Goal: Information Seeking & Learning: Learn about a topic

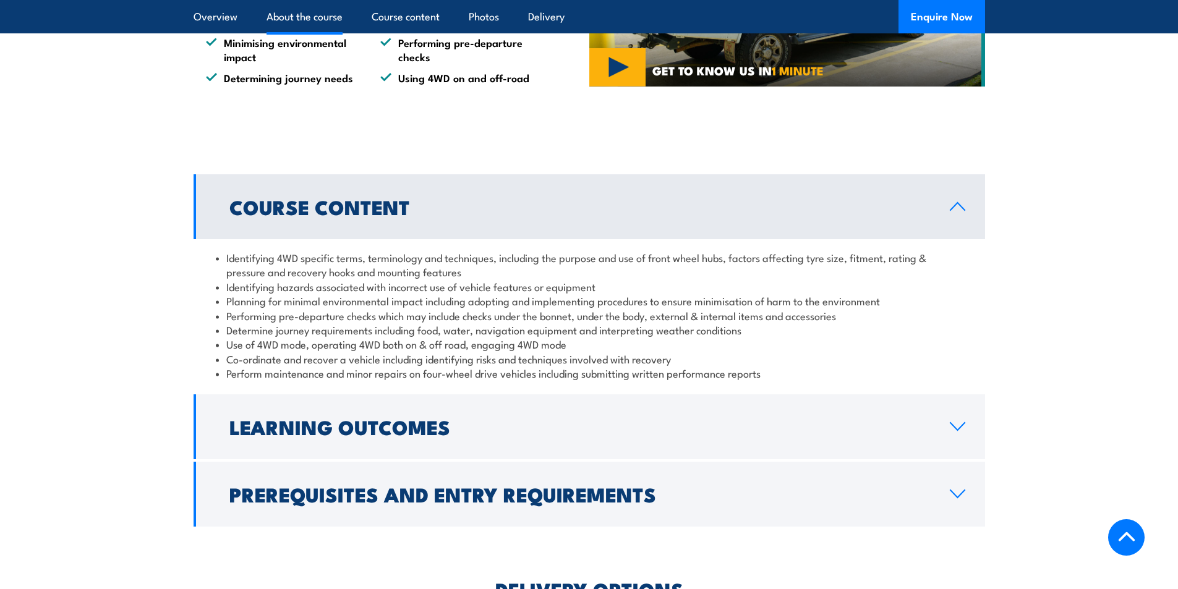
scroll to position [989, 0]
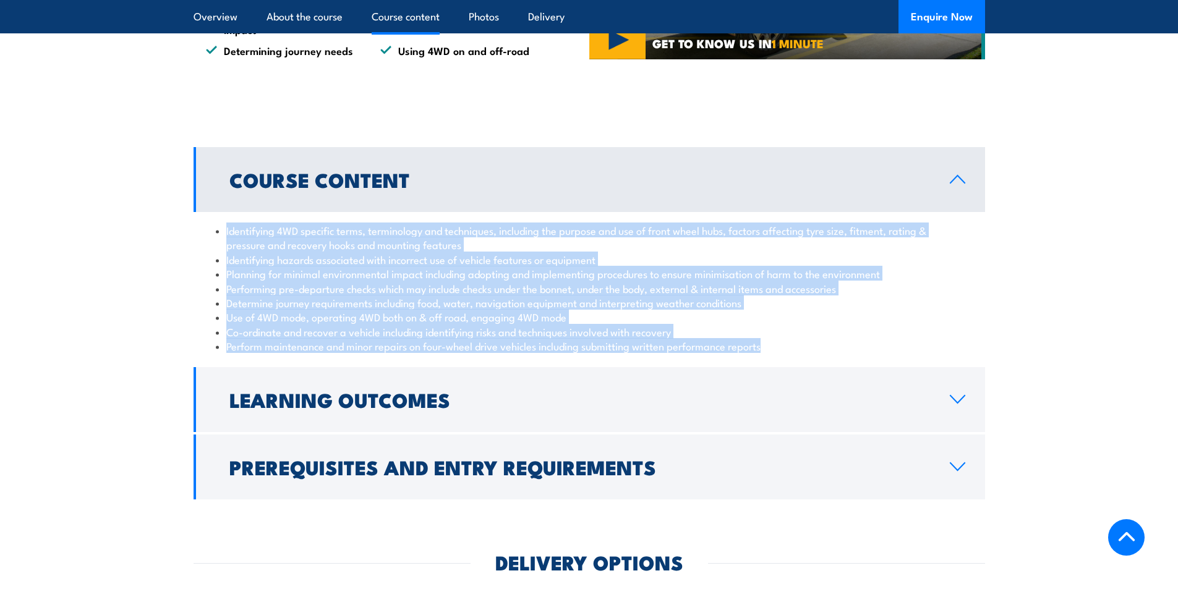
drag, startPoint x: 775, startPoint y: 351, endPoint x: 224, endPoint y: 230, distance: 563.9
click at [217, 228] on ul "Identifying 4WD specific terms, terminology and techniques, including the purpo…" at bounding box center [589, 288] width 747 height 130
copy ul "Identifying 4WD specific terms, terminology and techniques, including the purpo…"
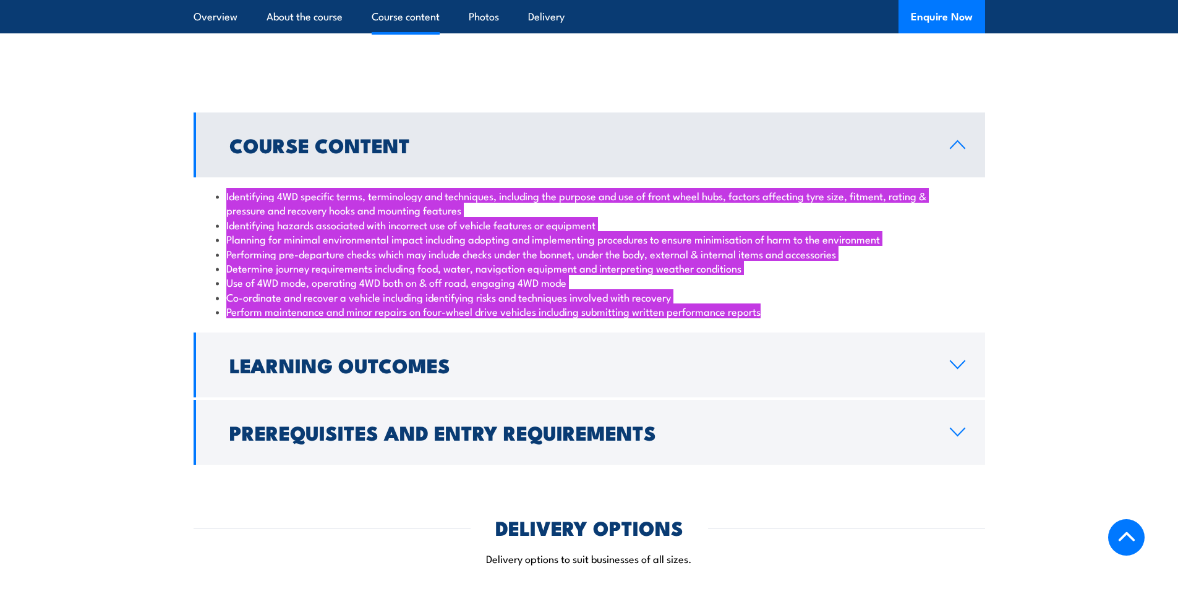
scroll to position [1113, 0]
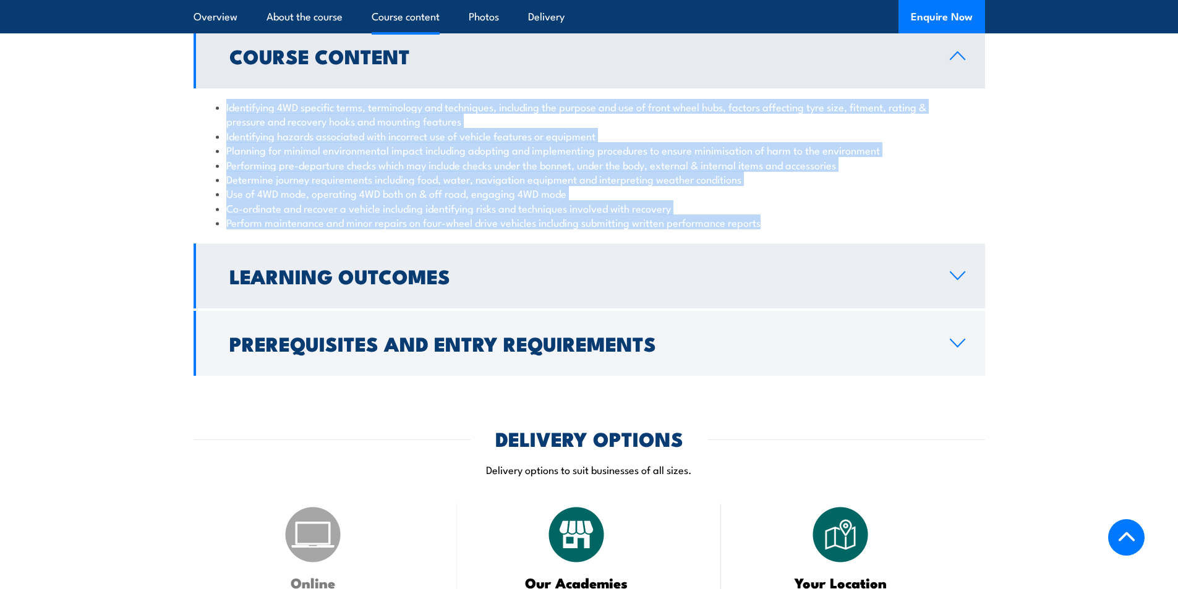
click at [341, 296] on link "Learning Outcomes" at bounding box center [589, 276] width 791 height 65
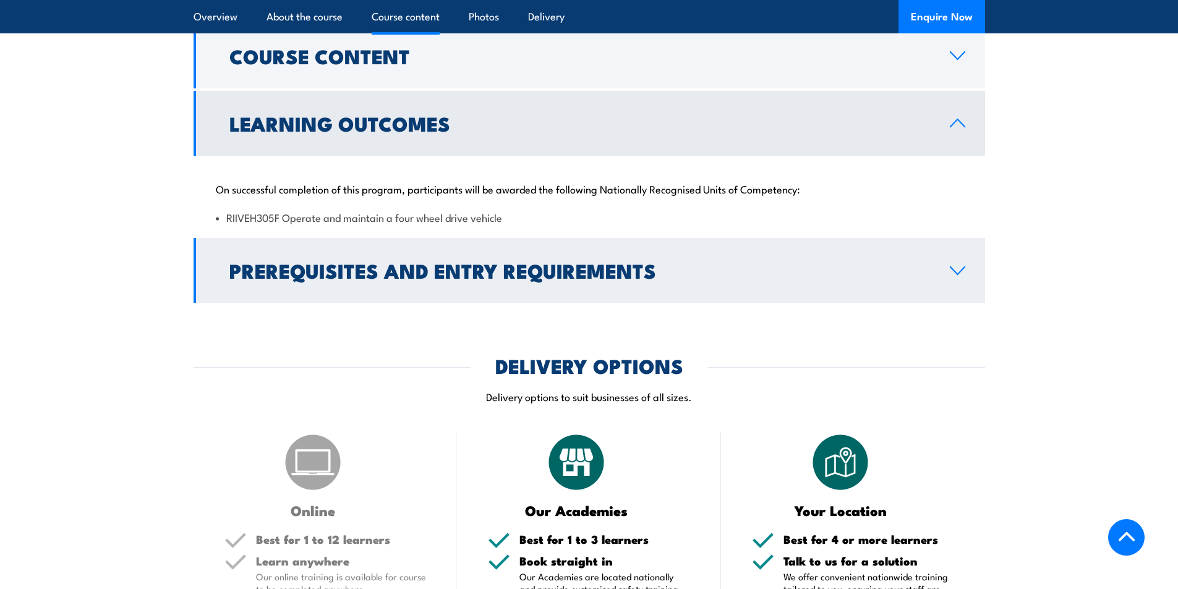
click at [399, 262] on h2 "Prerequisites and Entry Requirements" at bounding box center [579, 270] width 700 height 17
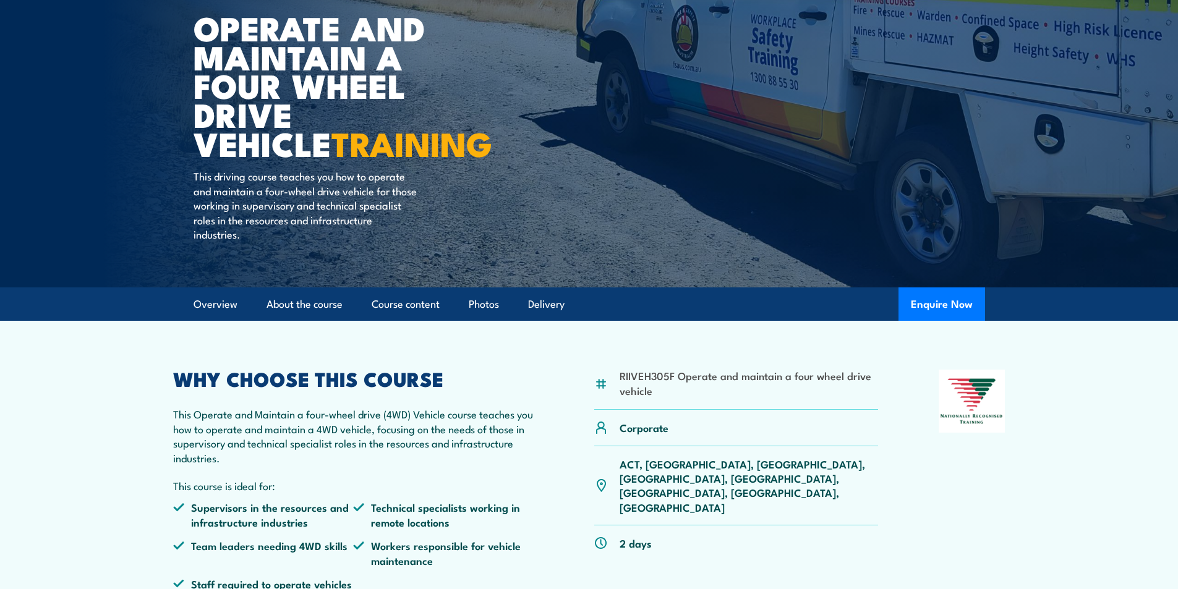
scroll to position [124, 0]
click at [700, 466] on p "ACT, NSW, NT, QLD, SA, TAS, VIC, WA" at bounding box center [748, 485] width 259 height 58
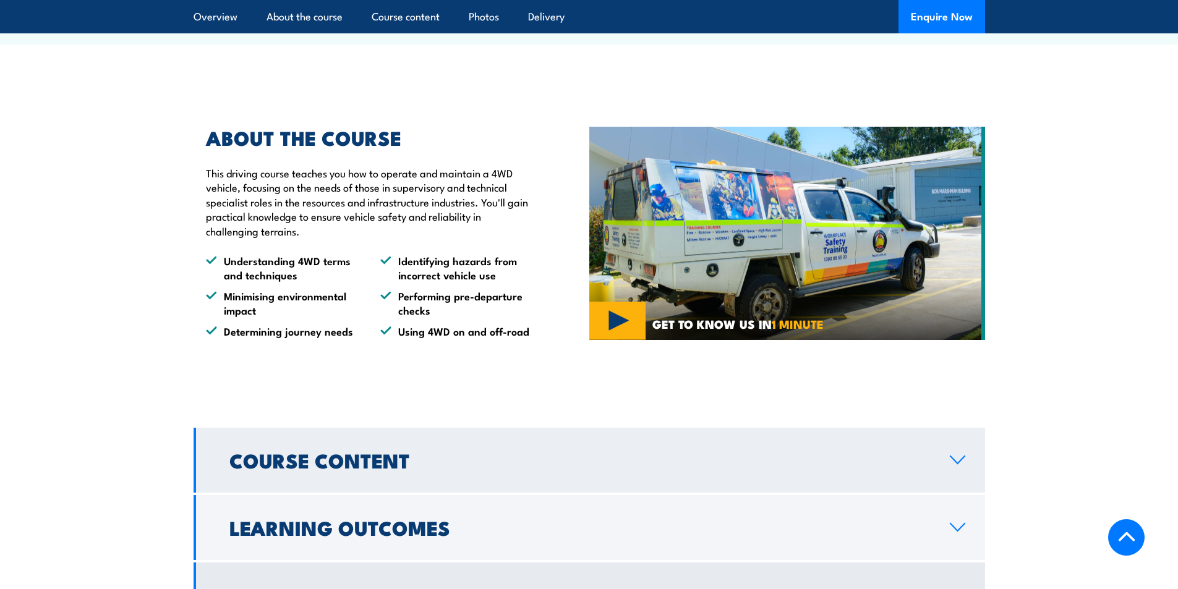
scroll to position [989, 0]
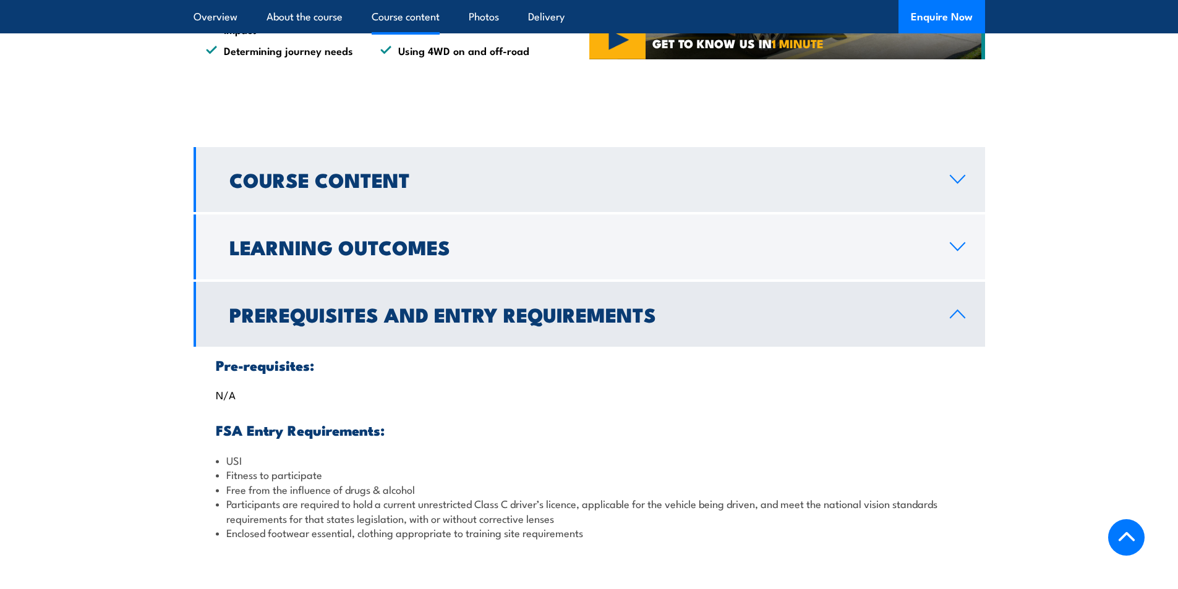
click at [559, 200] on link "Course Content" at bounding box center [589, 179] width 791 height 65
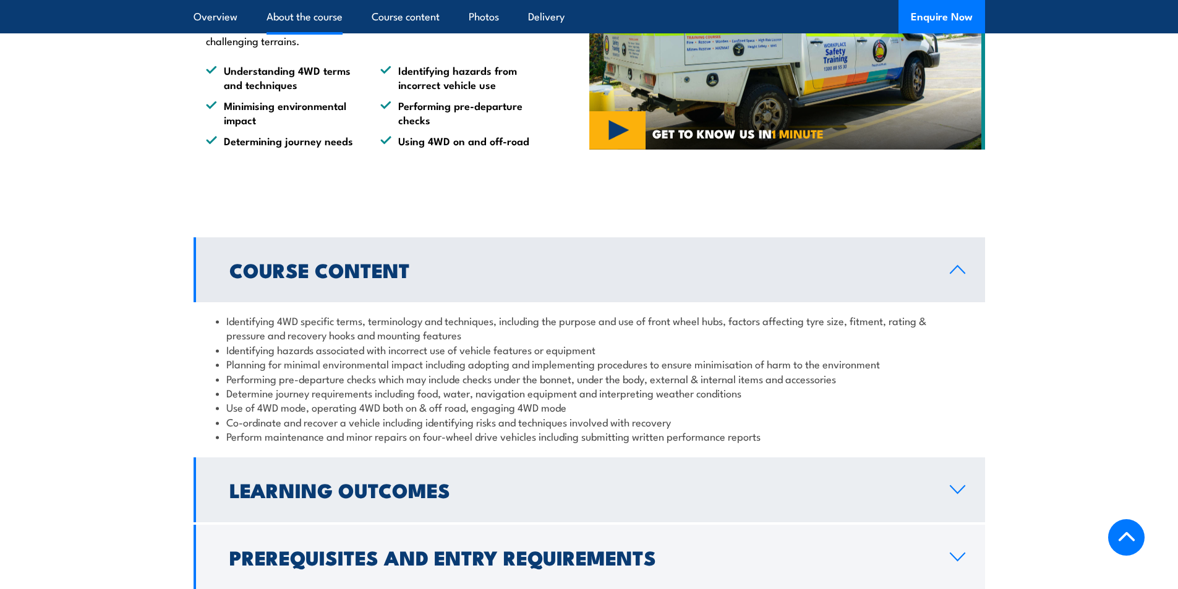
scroll to position [927, 0]
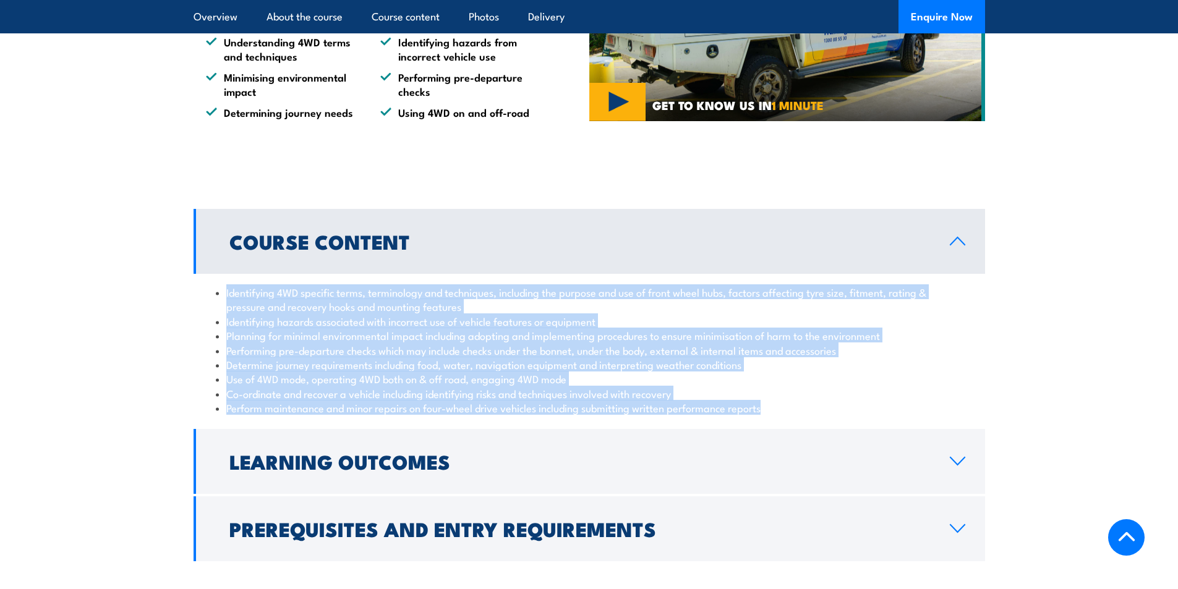
drag, startPoint x: 712, startPoint y: 396, endPoint x: 307, endPoint y: 339, distance: 408.2
click at [205, 290] on div "Identifying 4WD specific terms, terminology and techniques, including the purpo…" at bounding box center [589, 350] width 791 height 153
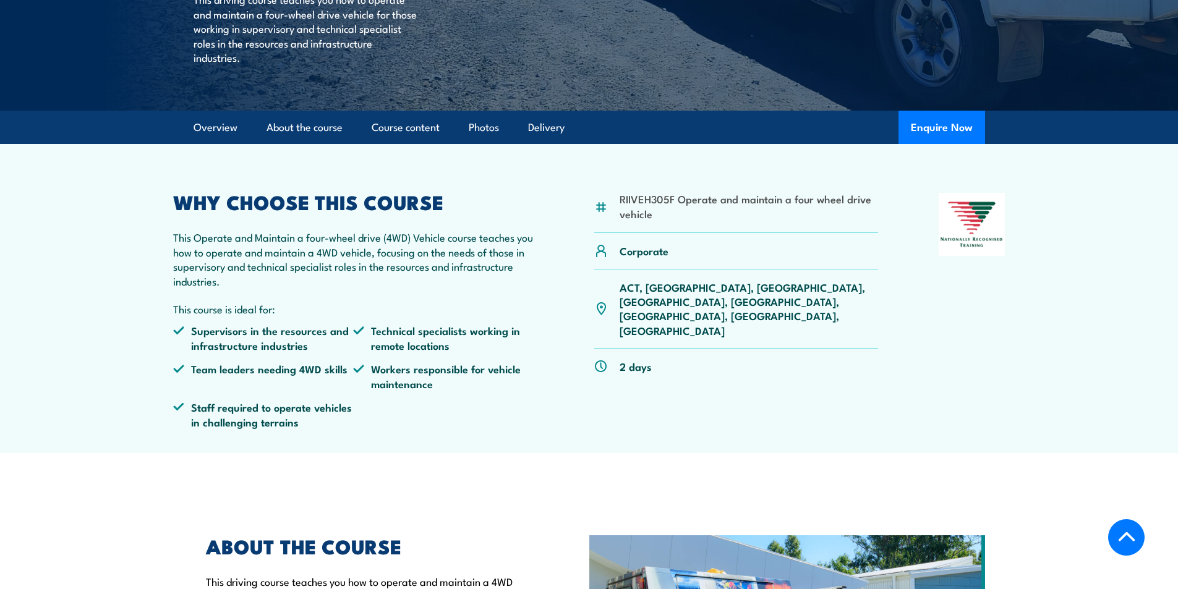
scroll to position [309, 0]
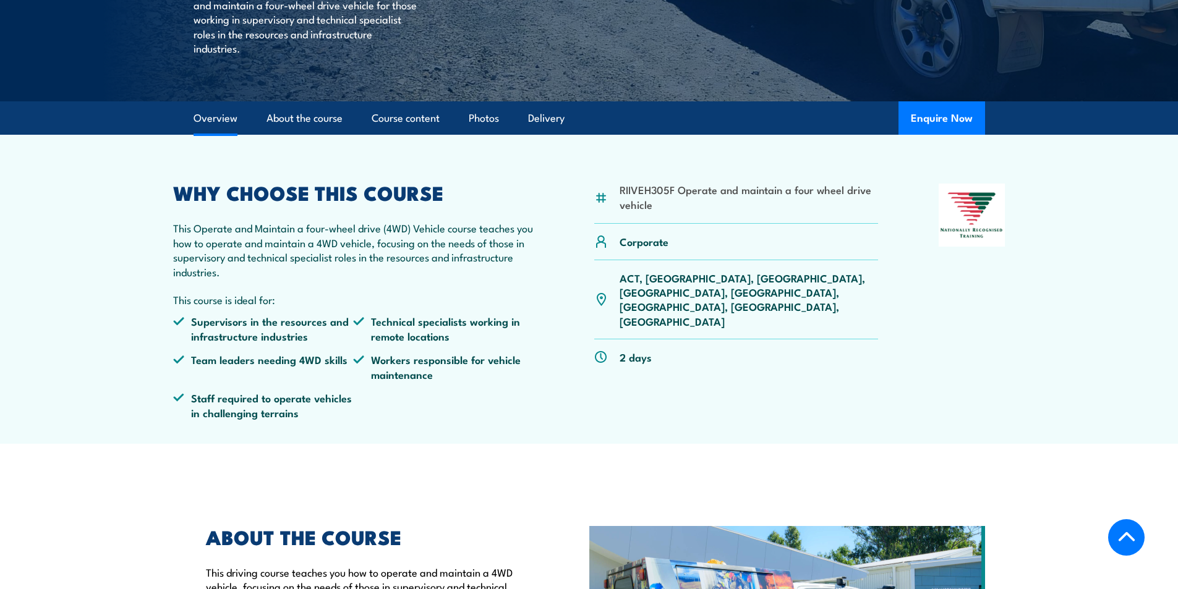
click at [687, 183] on li "RIIVEH305F Operate and maintain a four wheel drive vehicle" at bounding box center [748, 196] width 259 height 29
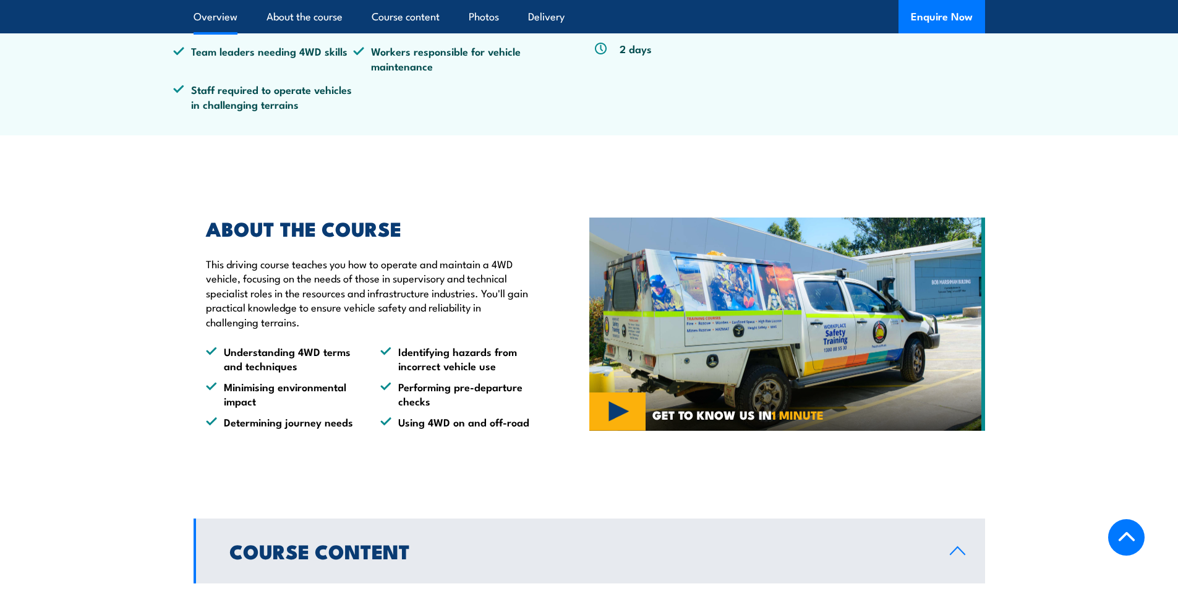
scroll to position [618, 0]
drag, startPoint x: 357, startPoint y: 281, endPoint x: 384, endPoint y: 313, distance: 42.1
click at [357, 281] on p "This driving course teaches you how to operate and maintain a 4WD vehicle, focu…" at bounding box center [369, 292] width 326 height 72
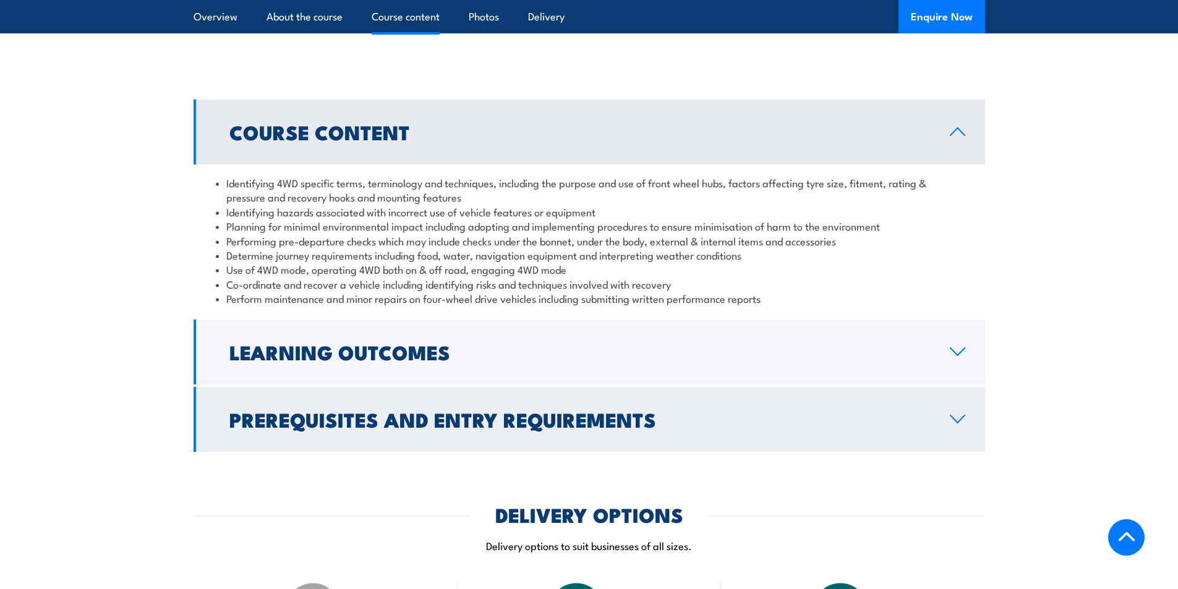
scroll to position [1051, 0]
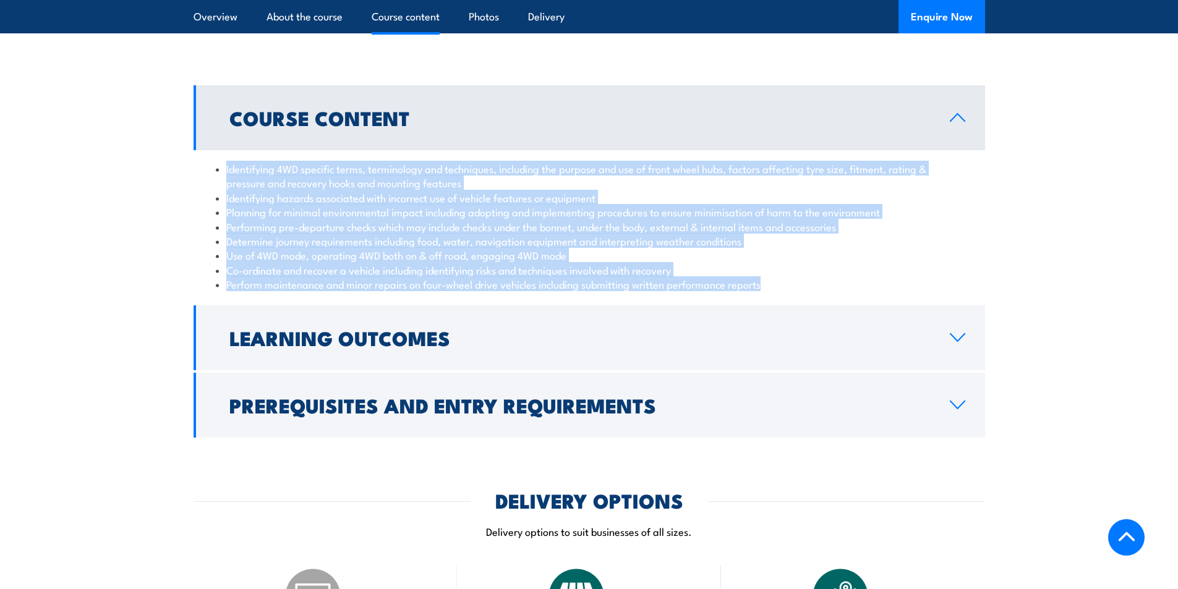
drag, startPoint x: 775, startPoint y: 278, endPoint x: 461, endPoint y: 217, distance: 320.5
click at [173, 170] on section "Course Content Identifying 4WD specific terms, terminology and techniques, incl…" at bounding box center [589, 261] width 1178 height 352
copy ul "Identifying 4WD specific terms, terminology and techniques, including the purpo…"
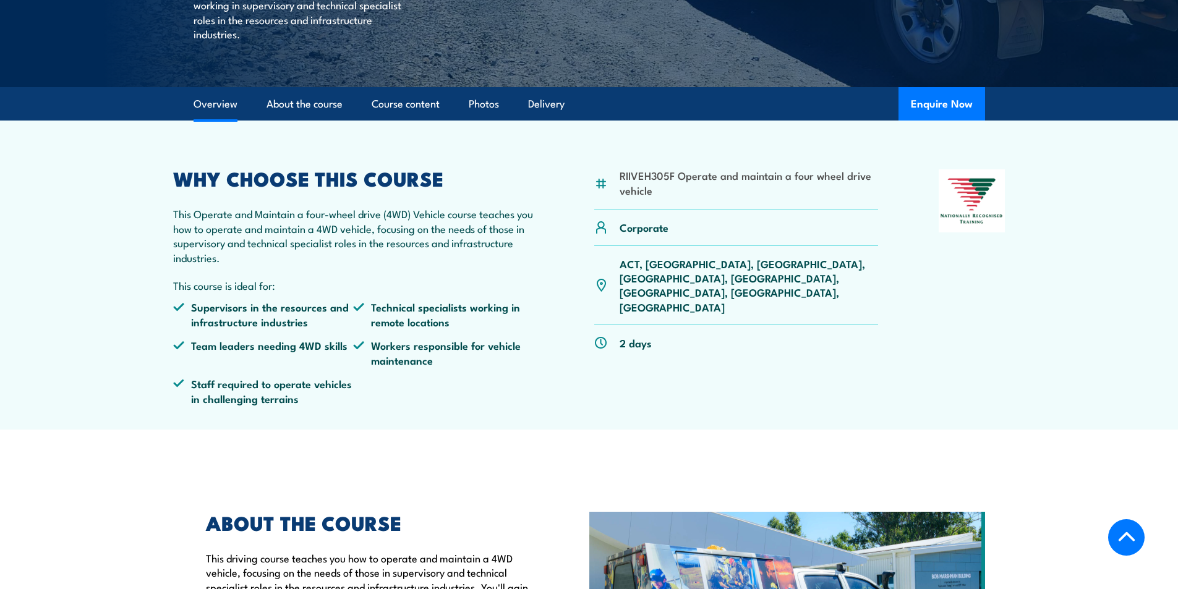
scroll to position [0, 0]
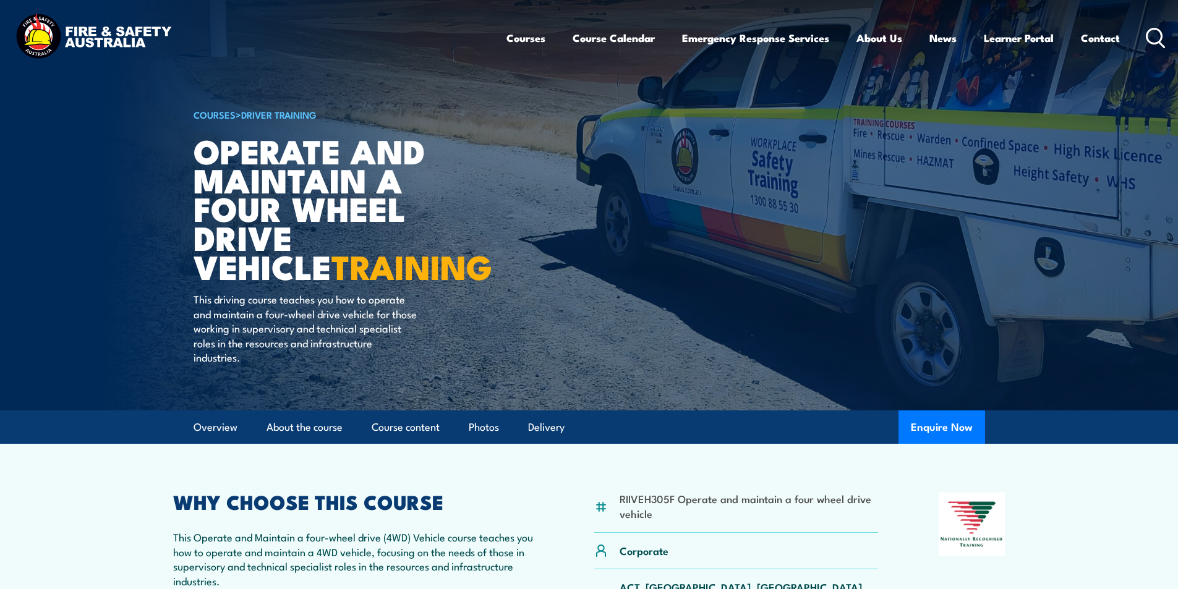
click at [1147, 39] on circle at bounding box center [1154, 35] width 15 height 15
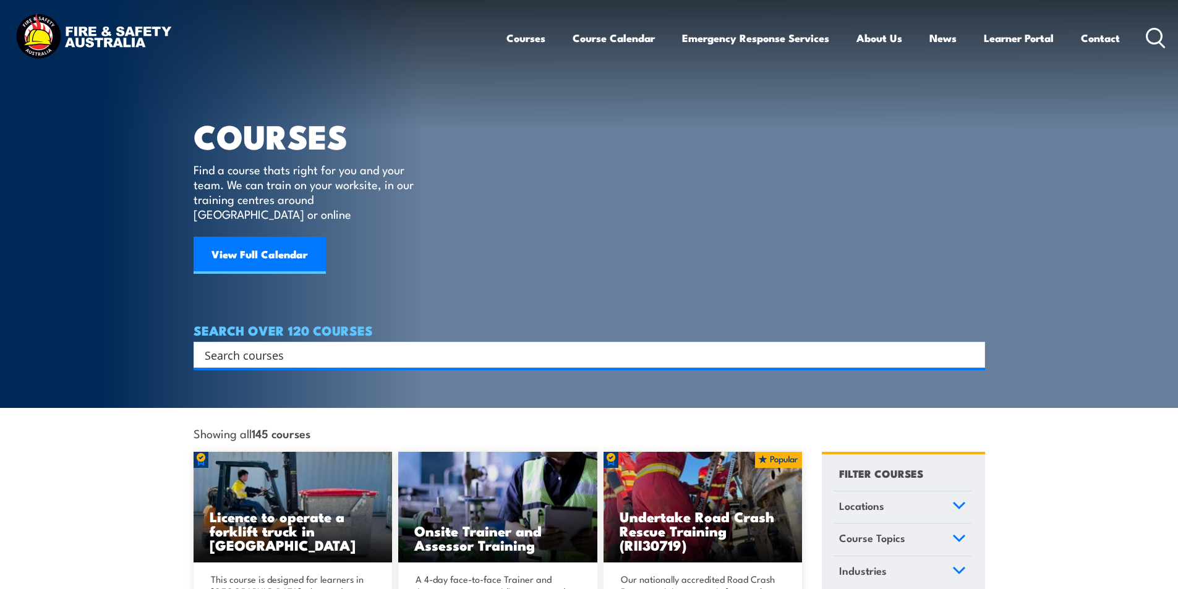
click at [365, 346] on input "Search input" at bounding box center [581, 355] width 753 height 19
type input "operate vehicles in the field"
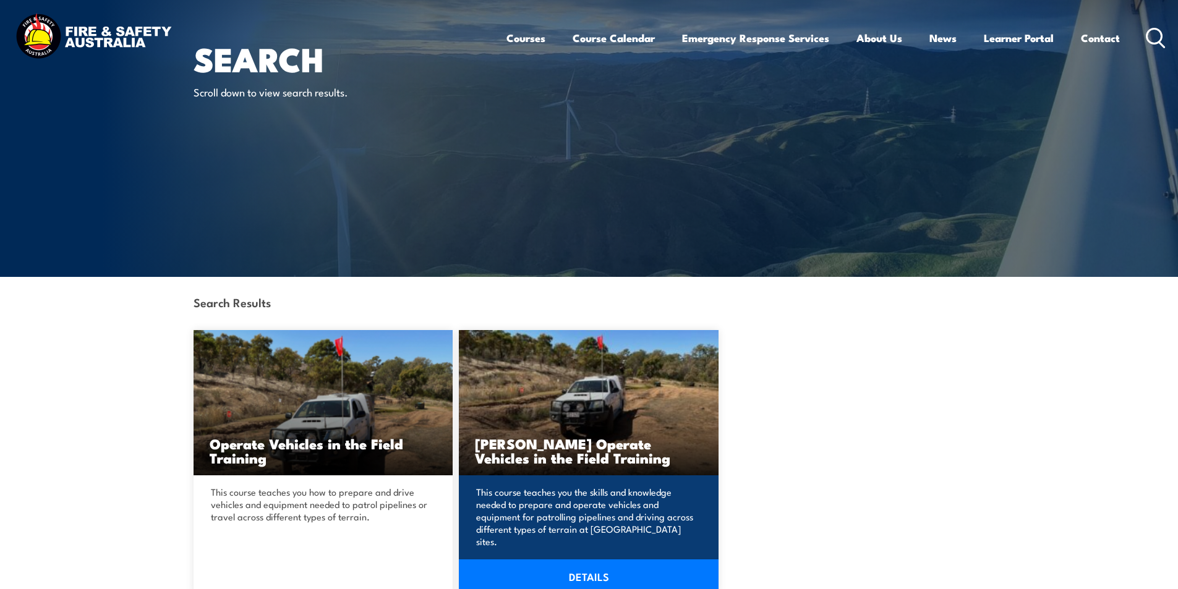
scroll to position [185, 0]
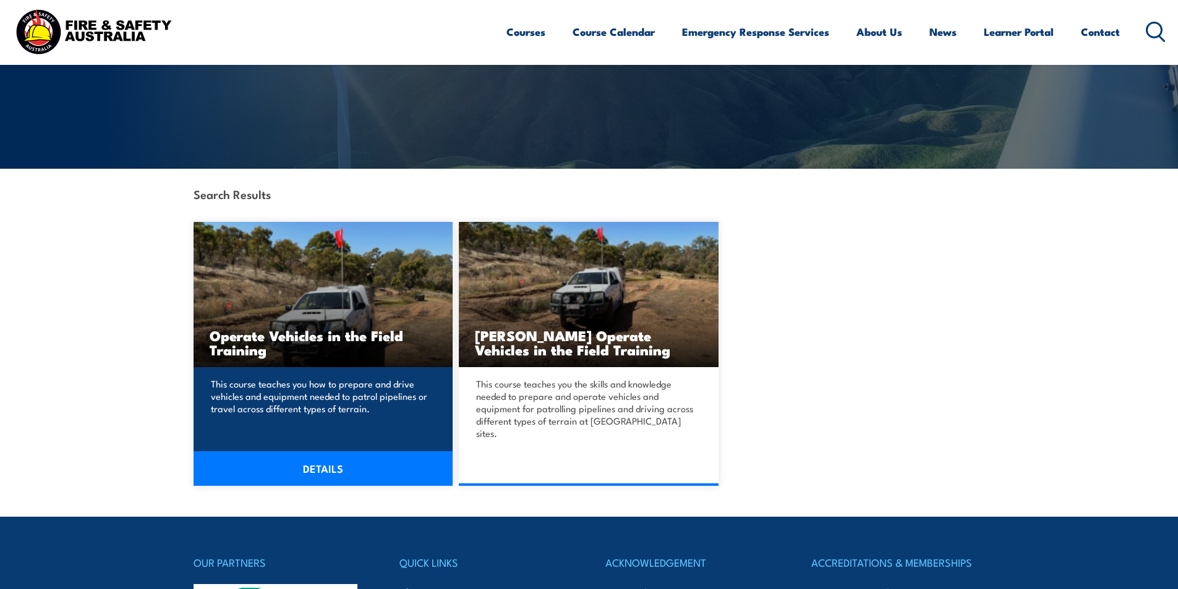
click at [318, 382] on p "This course teaches you how to prepare and drive vehicles and equipment needed …" at bounding box center [321, 396] width 221 height 37
click at [307, 461] on link "DETAILS" at bounding box center [324, 468] width 260 height 35
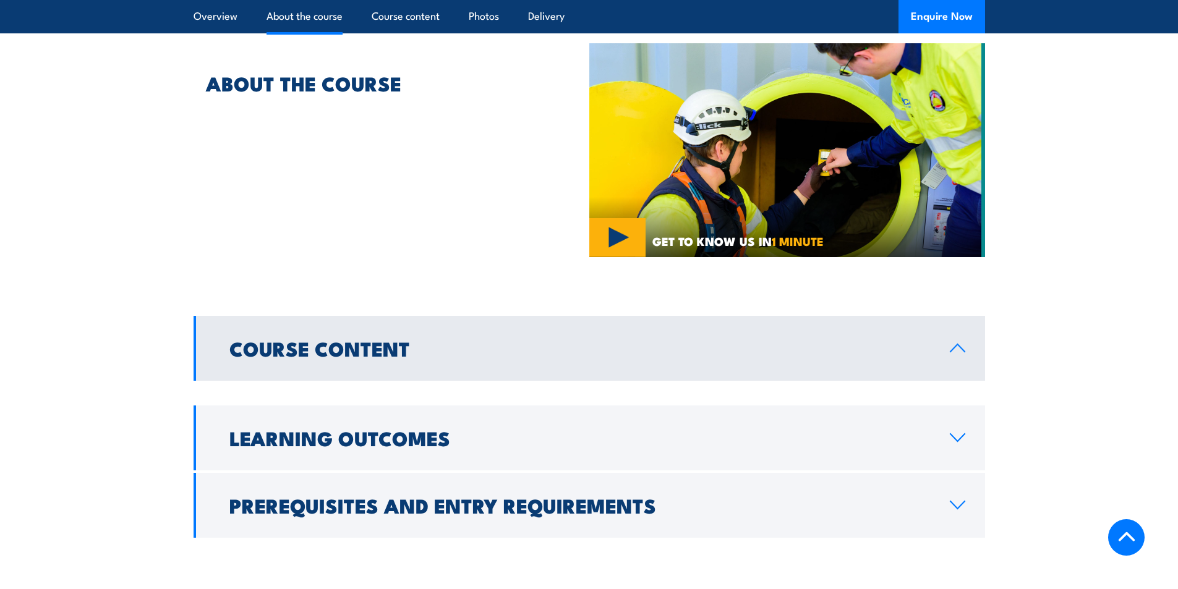
scroll to position [742, 0]
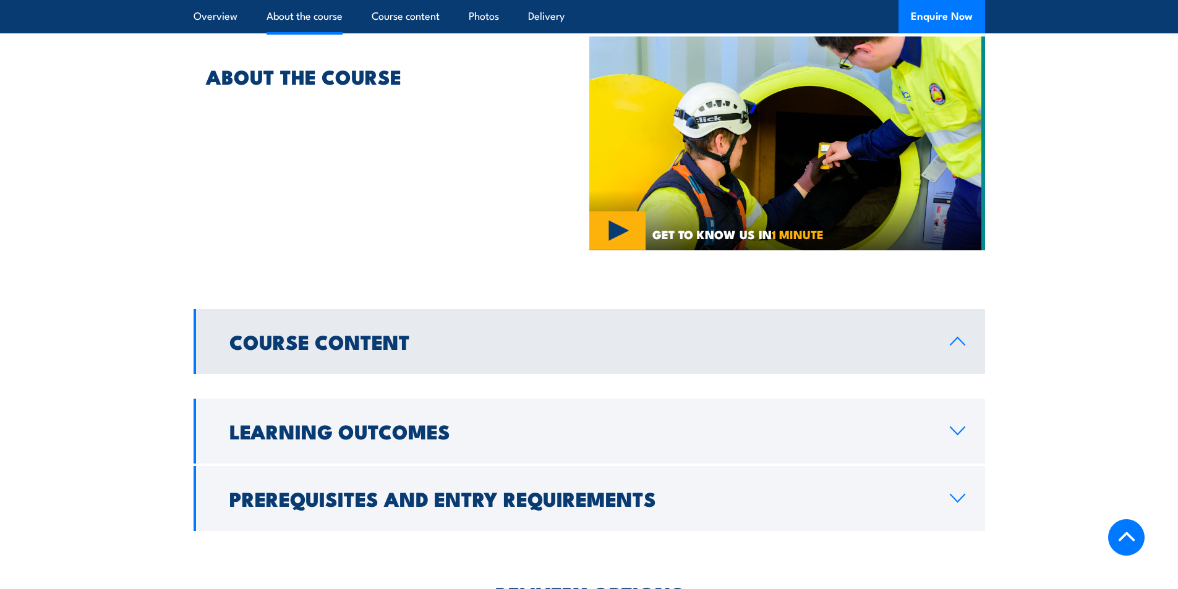
click at [370, 347] on h2 "Course Content" at bounding box center [579, 341] width 700 height 17
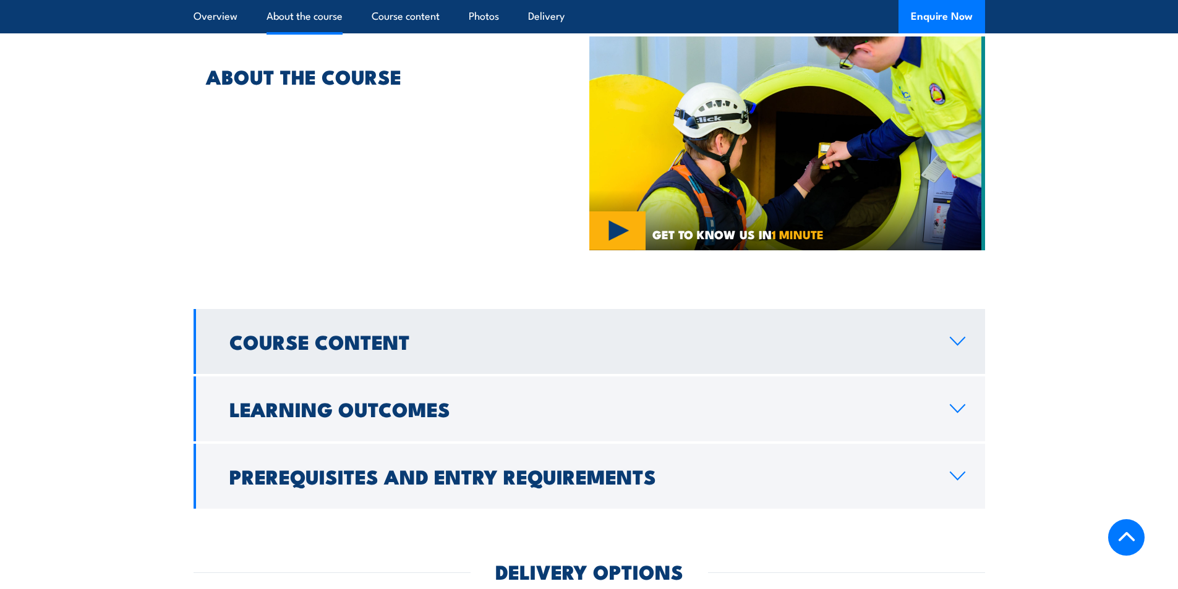
click at [389, 333] on h2 "Course Content" at bounding box center [579, 341] width 700 height 17
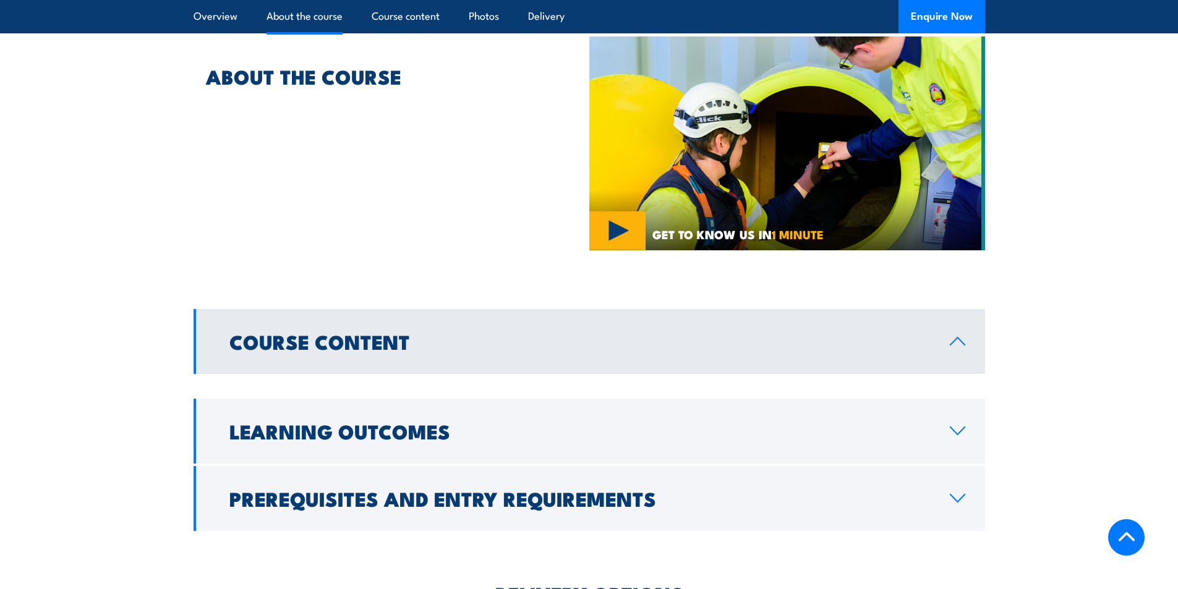
click at [951, 338] on icon at bounding box center [957, 341] width 17 height 10
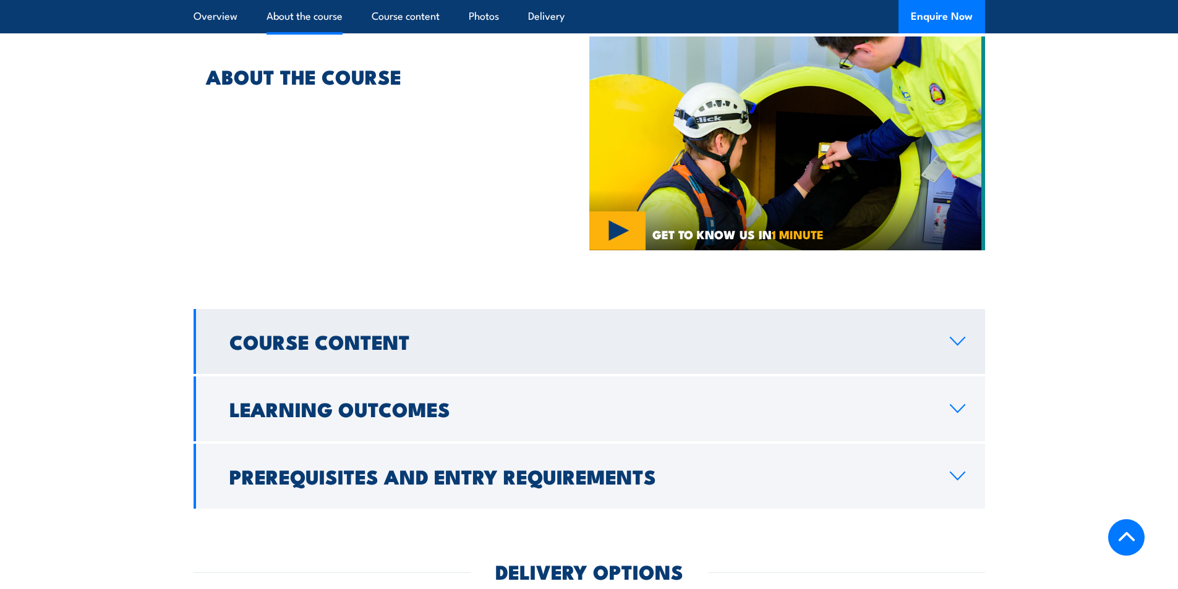
click at [951, 338] on icon at bounding box center [957, 341] width 17 height 10
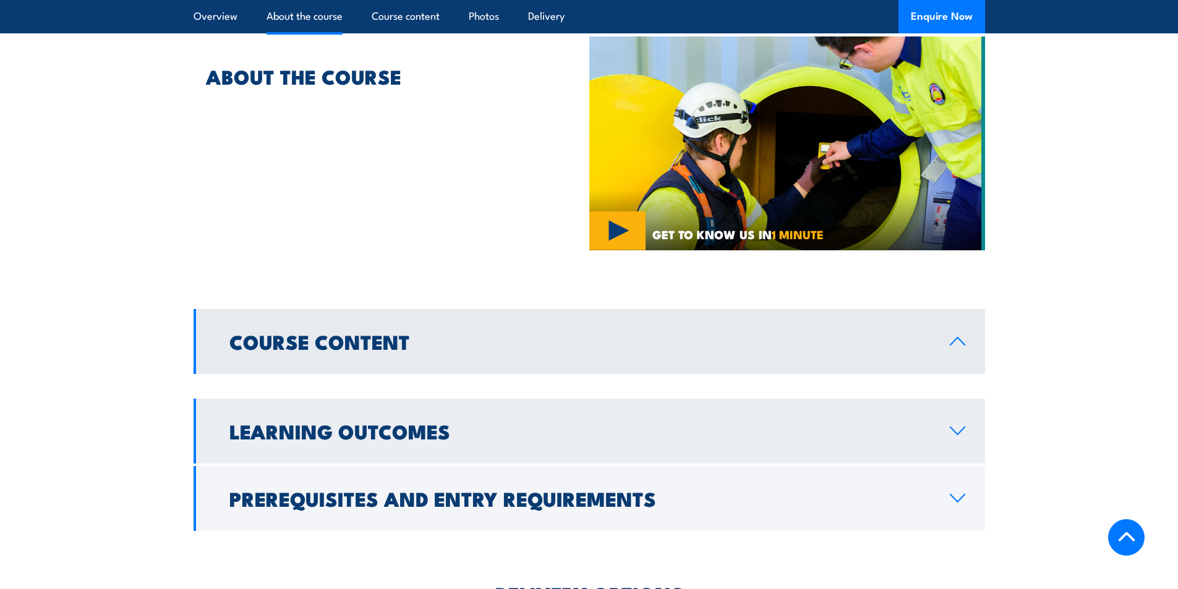
drag, startPoint x: 710, startPoint y: 394, endPoint x: 706, endPoint y: 400, distance: 7.5
click at [710, 394] on div at bounding box center [589, 385] width 791 height 22
click at [684, 433] on h2 "Learning Outcomes" at bounding box center [579, 430] width 700 height 17
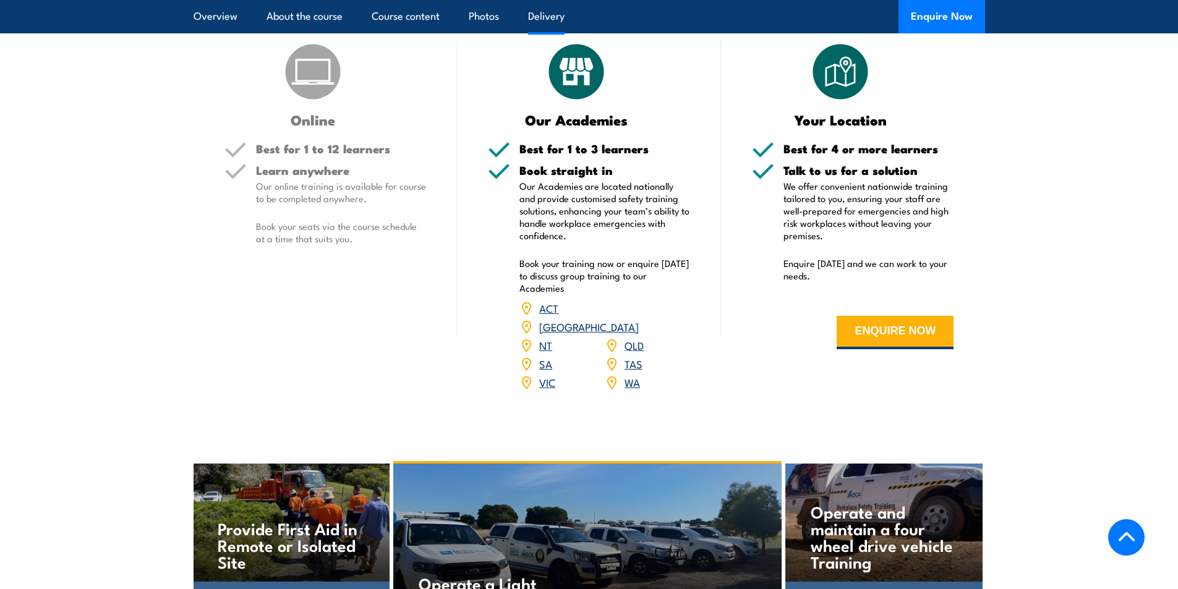
scroll to position [927, 0]
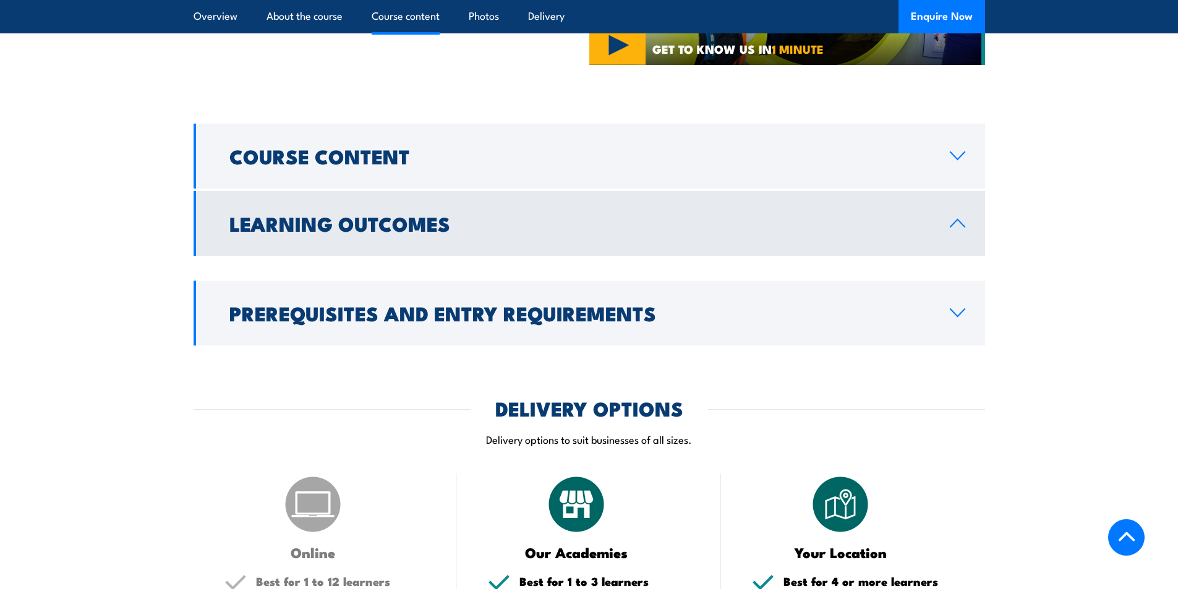
click at [456, 215] on h2 "Learning Outcomes" at bounding box center [579, 223] width 700 height 17
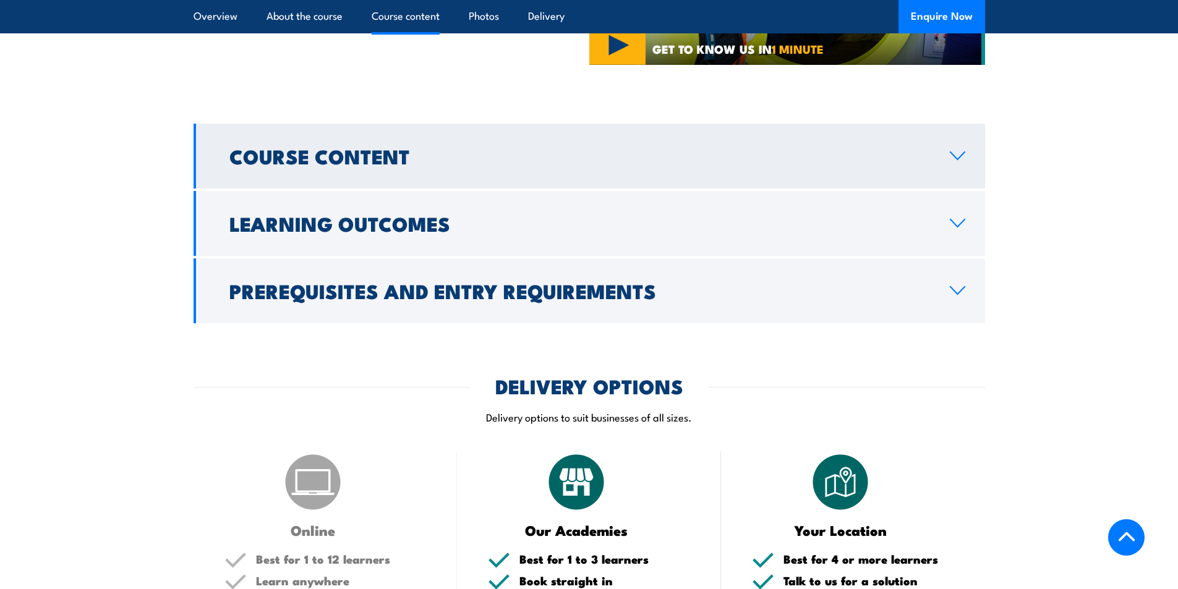
click at [455, 177] on link "Course Content" at bounding box center [589, 156] width 791 height 65
